Goal: Task Accomplishment & Management: Manage account settings

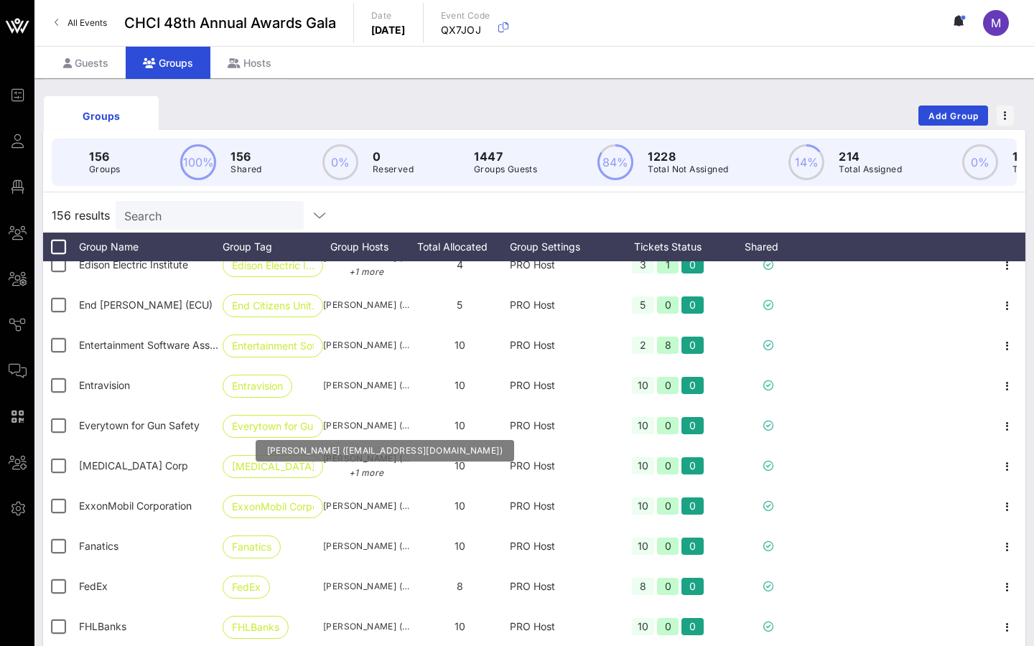
scroll to position [2689, 0]
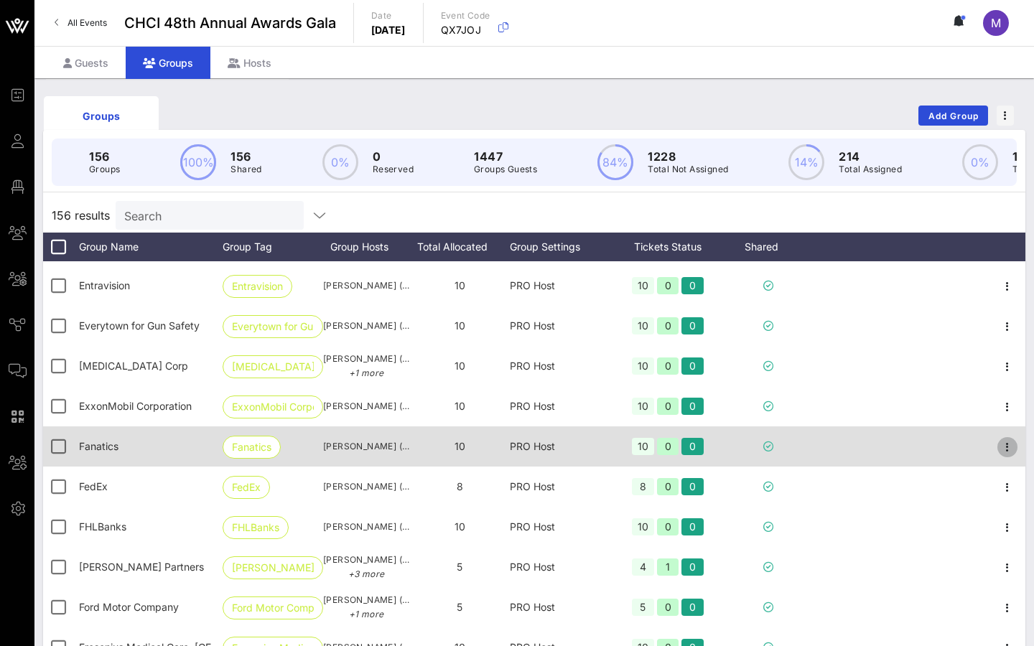
click at [1001, 448] on icon "button" at bounding box center [1006, 447] width 17 height 17
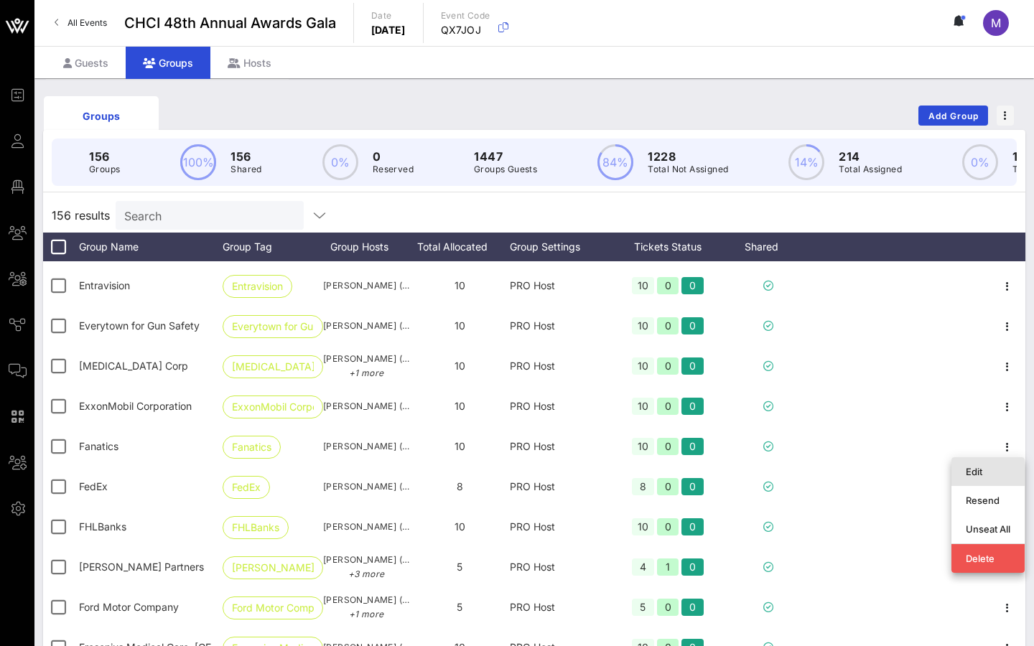
click at [983, 468] on div "Edit" at bounding box center [987, 471] width 45 height 11
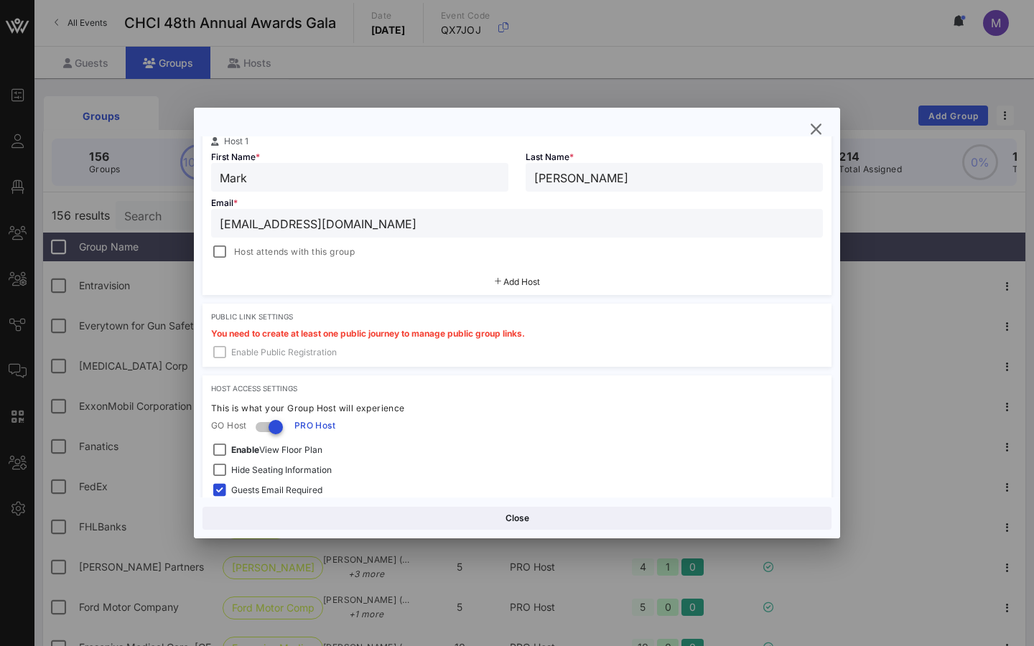
scroll to position [264, 0]
click at [486, 280] on div "Add Host" at bounding box center [516, 280] width 629 height 26
click at [510, 276] on span "Add Host" at bounding box center [521, 279] width 37 height 11
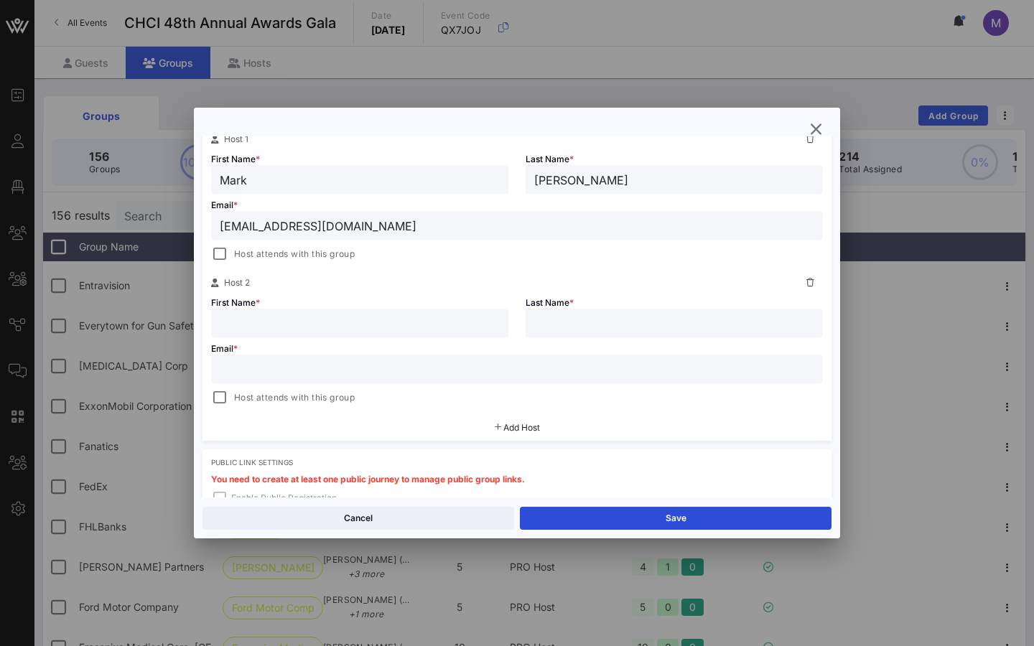
click at [317, 329] on input "text" at bounding box center [360, 323] width 280 height 19
paste input "[PERSON_NAME]"
paste input "Kidera"
click at [276, 329] on input "[PERSON_NAME]" at bounding box center [360, 323] width 280 height 19
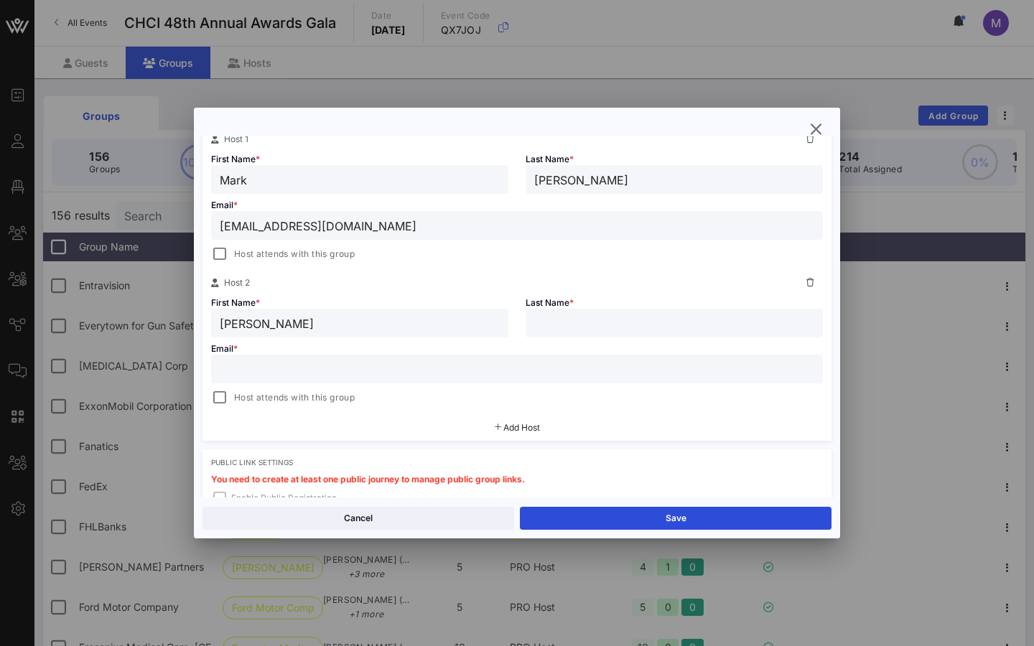
type input "[PERSON_NAME]"
click at [661, 318] on input "text" at bounding box center [674, 323] width 280 height 19
paste input "Kidera"
type input "Kidera"
click at [384, 385] on div "Email * Host attends with this group" at bounding box center [516, 371] width 629 height 69
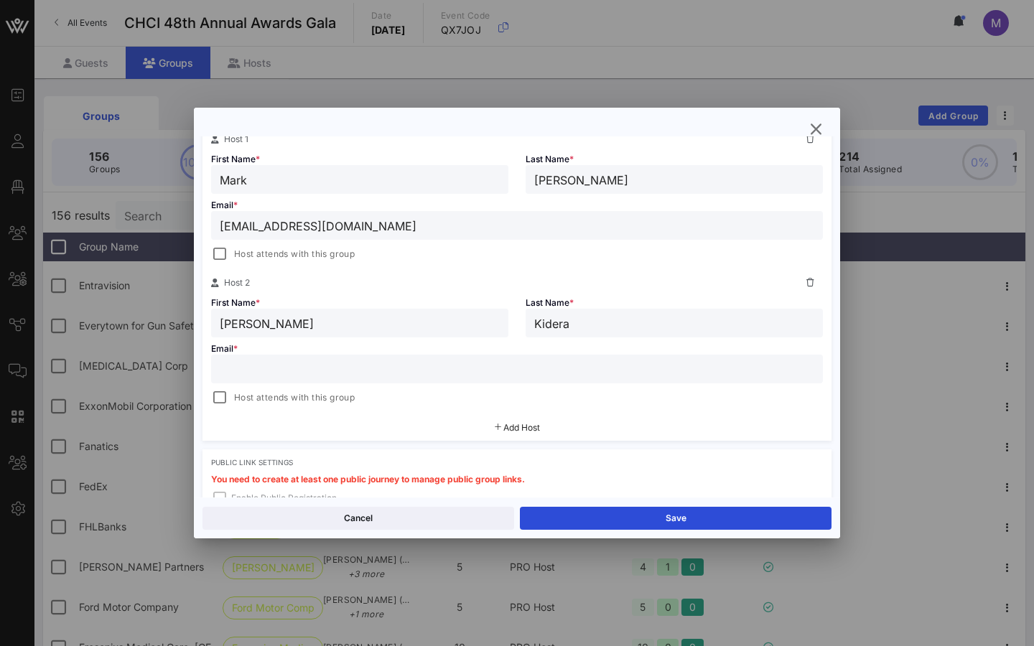
click at [380, 365] on input "text" at bounding box center [517, 369] width 594 height 19
paste input "[EMAIL_ADDRESS][DOMAIN_NAME]"
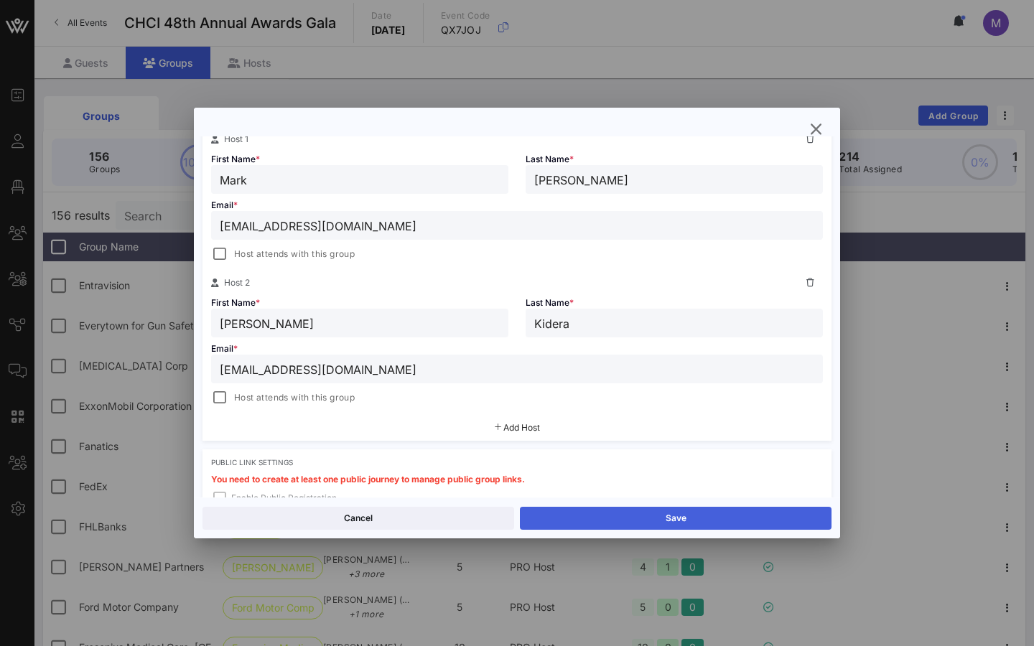
type input "[EMAIL_ADDRESS][DOMAIN_NAME]"
click at [719, 515] on button "Save" at bounding box center [676, 518] width 312 height 23
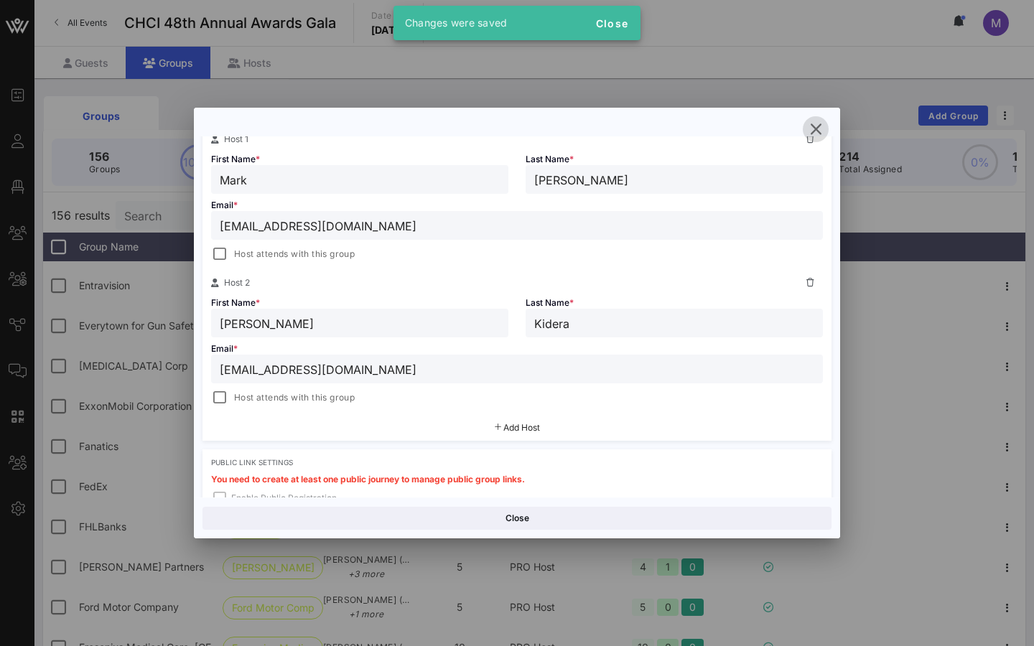
click at [820, 126] on icon "button" at bounding box center [815, 129] width 17 height 17
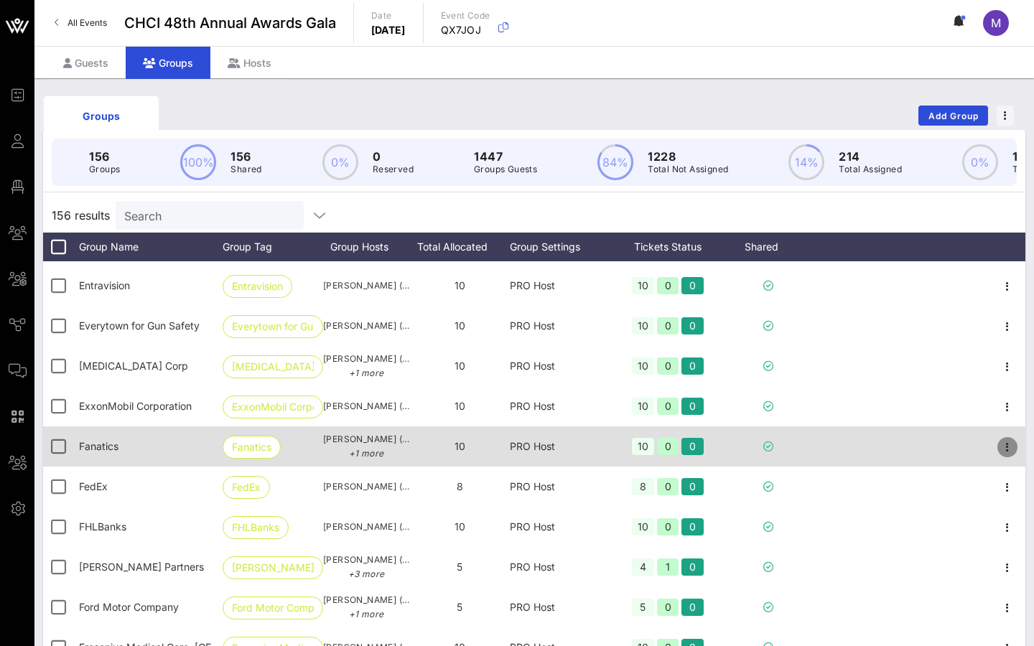
click at [1003, 441] on icon "button" at bounding box center [1006, 447] width 17 height 17
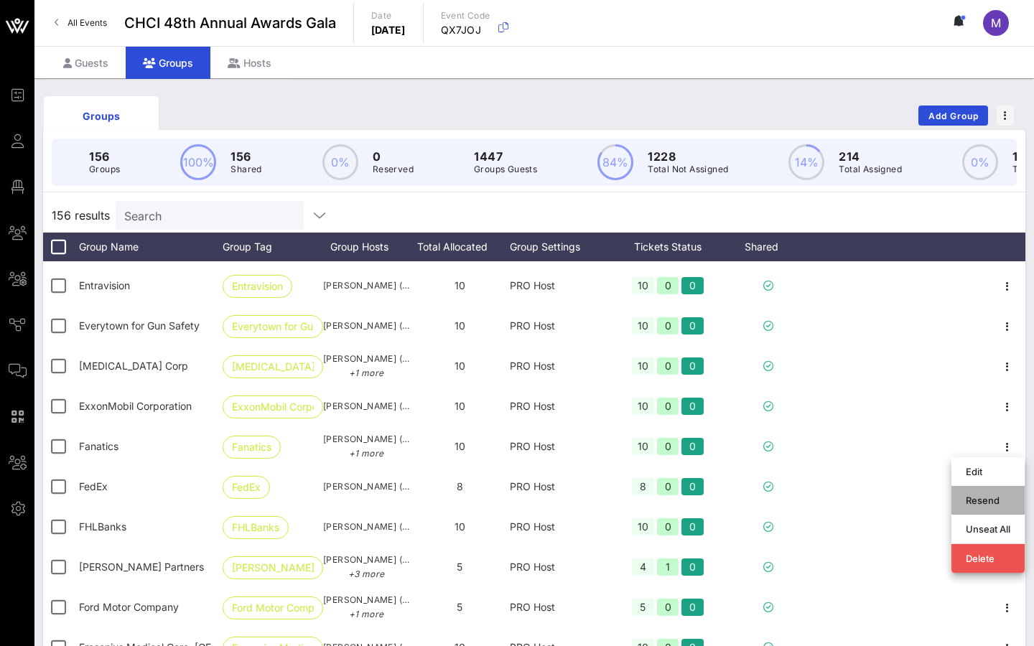
click at [971, 500] on div "Resend" at bounding box center [987, 500] width 45 height 11
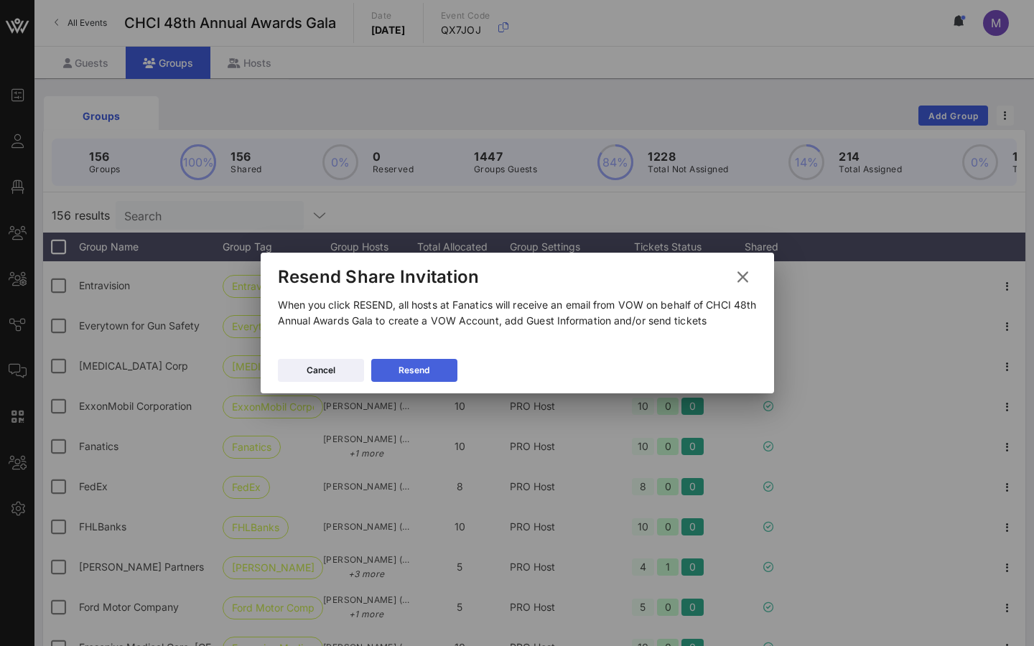
click at [406, 368] on div "Resend" at bounding box center [413, 370] width 31 height 14
